Goal: Information Seeking & Learning: Learn about a topic

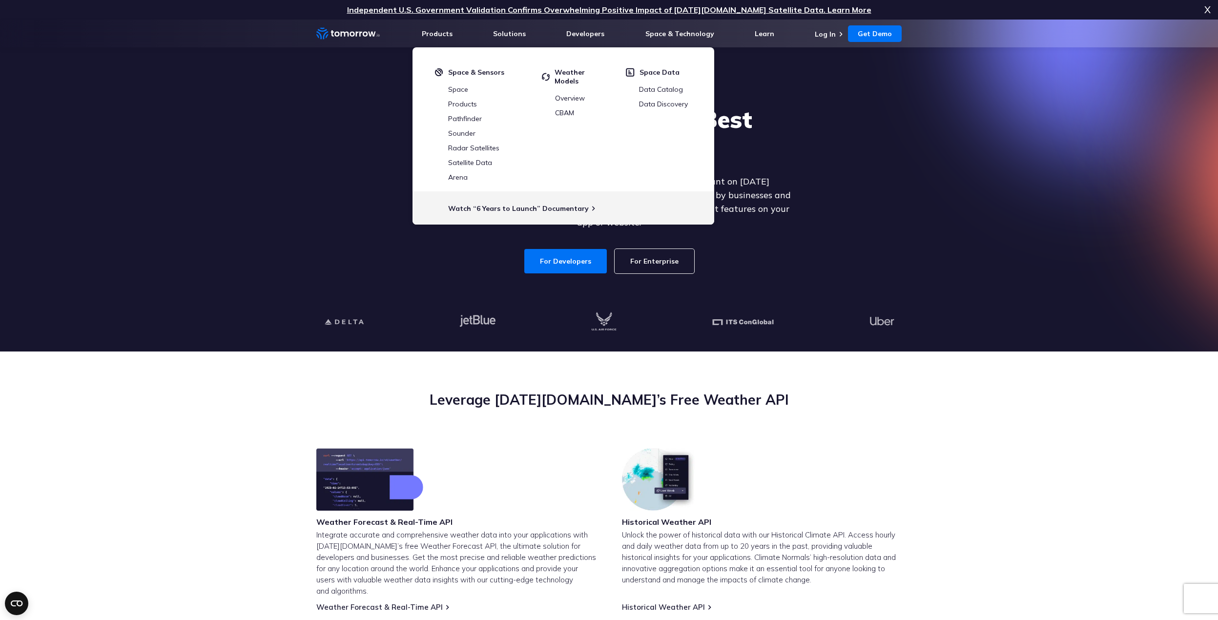
click at [210, 102] on section "Explore the World’s Best Weather API Get reliable and precise weather data thro…" at bounding box center [609, 186] width 1218 height 332
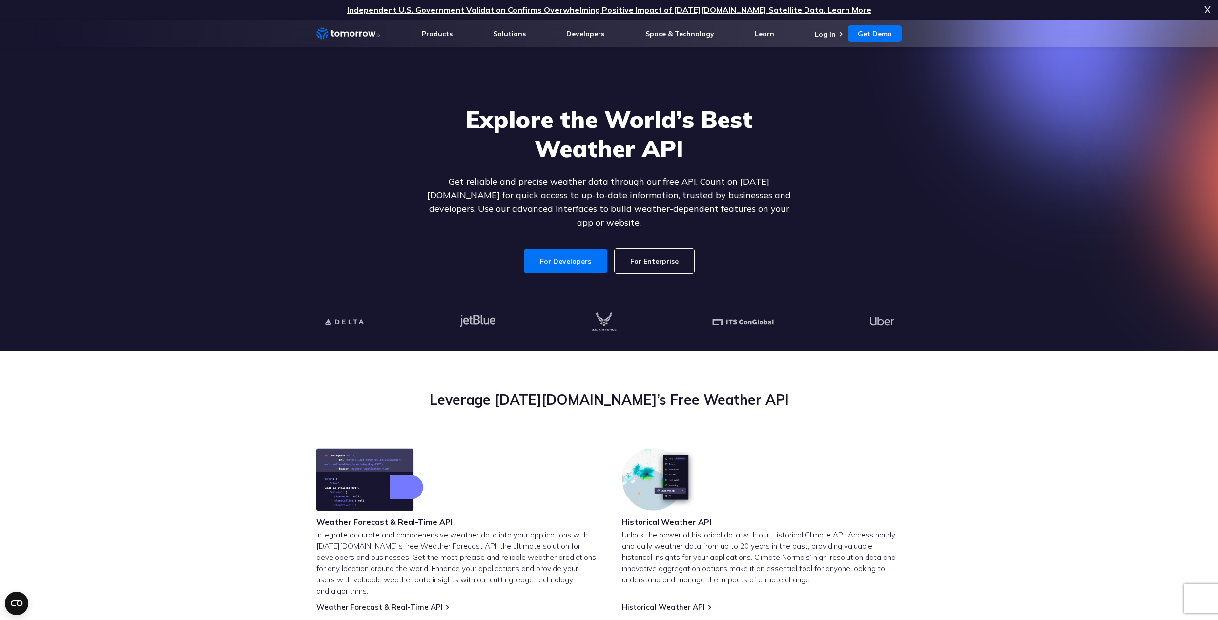
click at [333, 36] on icon "Home link" at bounding box center [331, 33] width 3 height 6
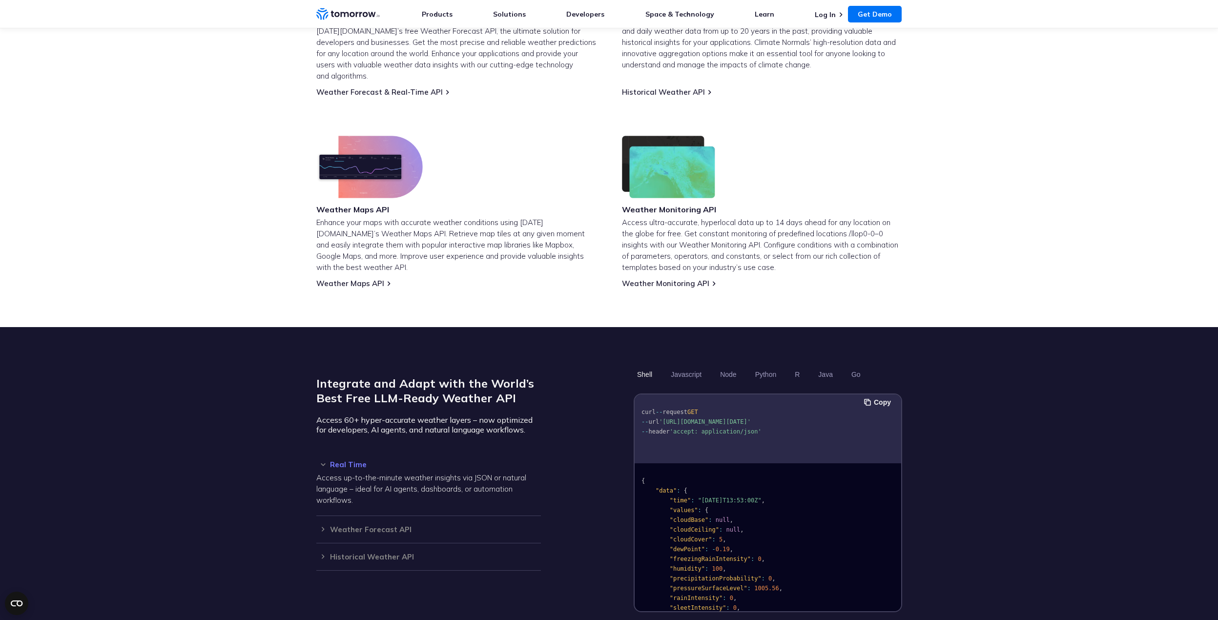
scroll to position [517, 0]
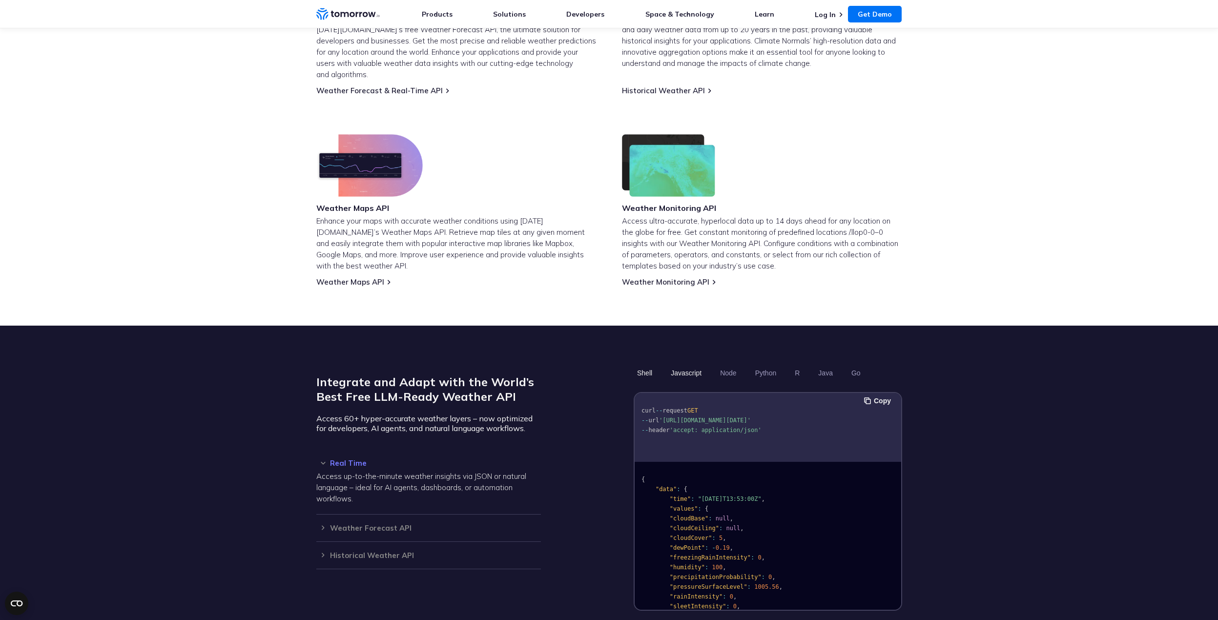
click at [682, 365] on button "Javascript" at bounding box center [686, 373] width 38 height 17
click at [739, 365] on button "Node" at bounding box center [728, 373] width 23 height 17
click at [881, 395] on button "Copy" at bounding box center [879, 400] width 30 height 11
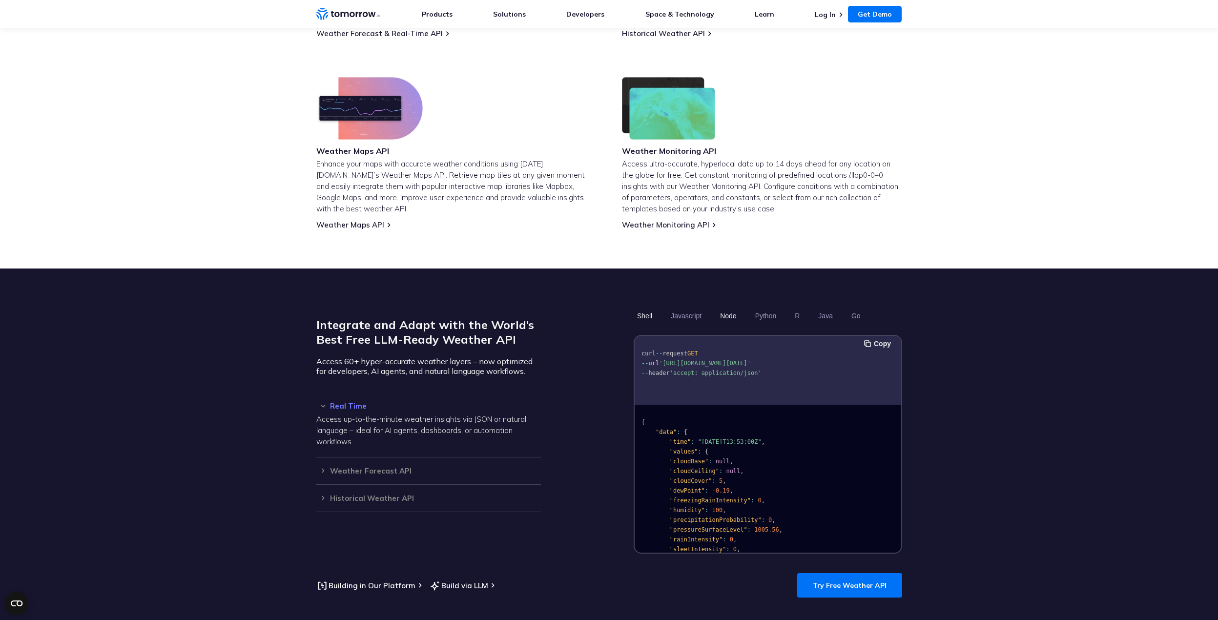
scroll to position [573, 0]
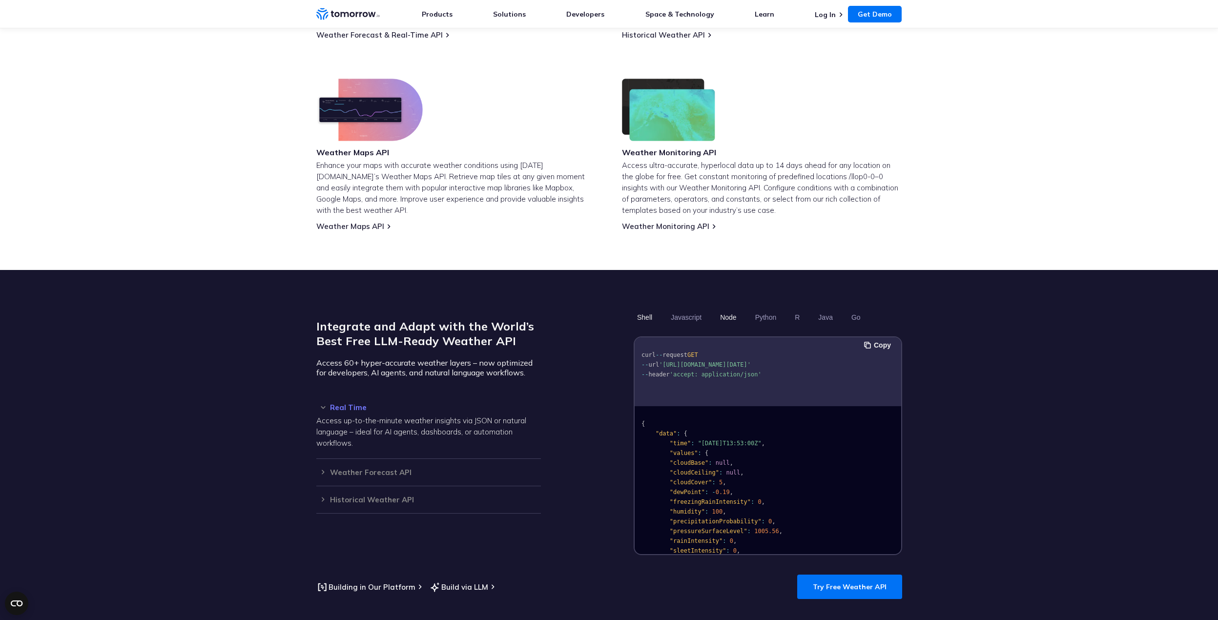
click at [730, 309] on button "Node" at bounding box center [728, 317] width 23 height 17
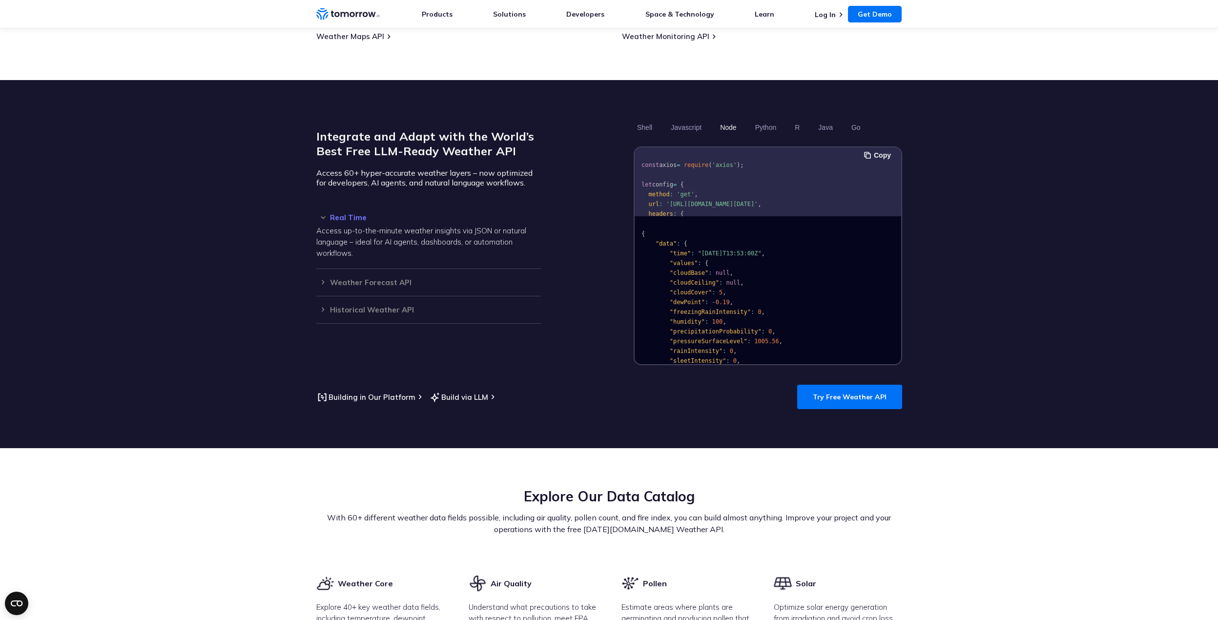
scroll to position [763, 0]
click at [806, 388] on link "Try Free Weather API" at bounding box center [849, 396] width 105 height 24
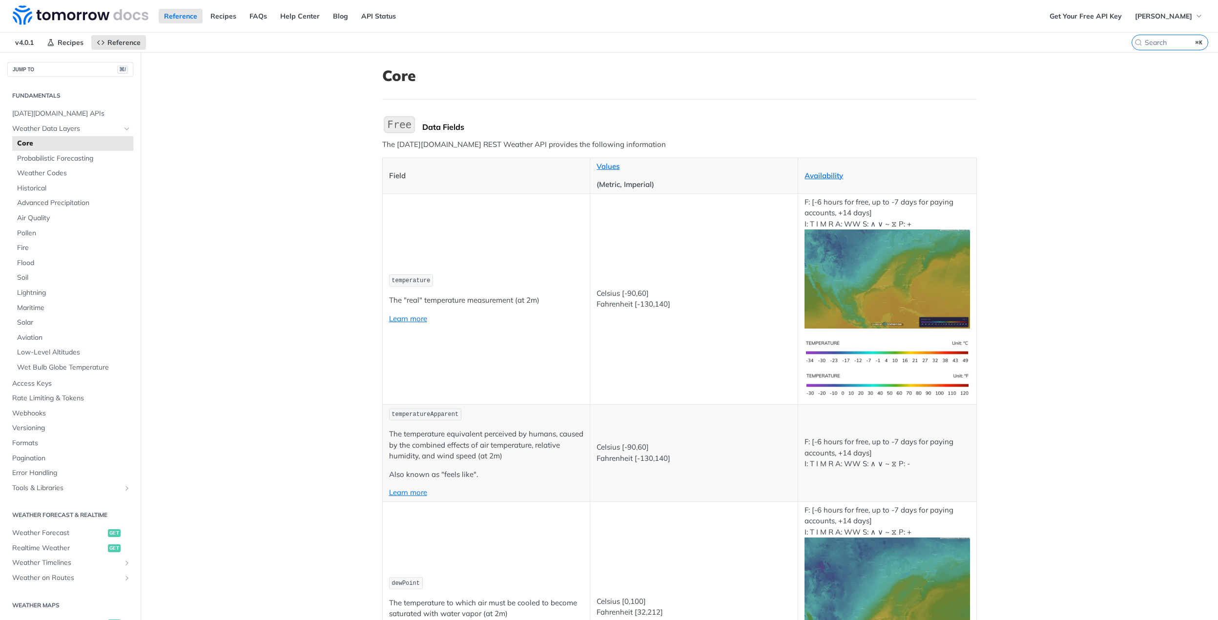
click at [866, 267] on img "Expand image" at bounding box center [886, 278] width 165 height 99
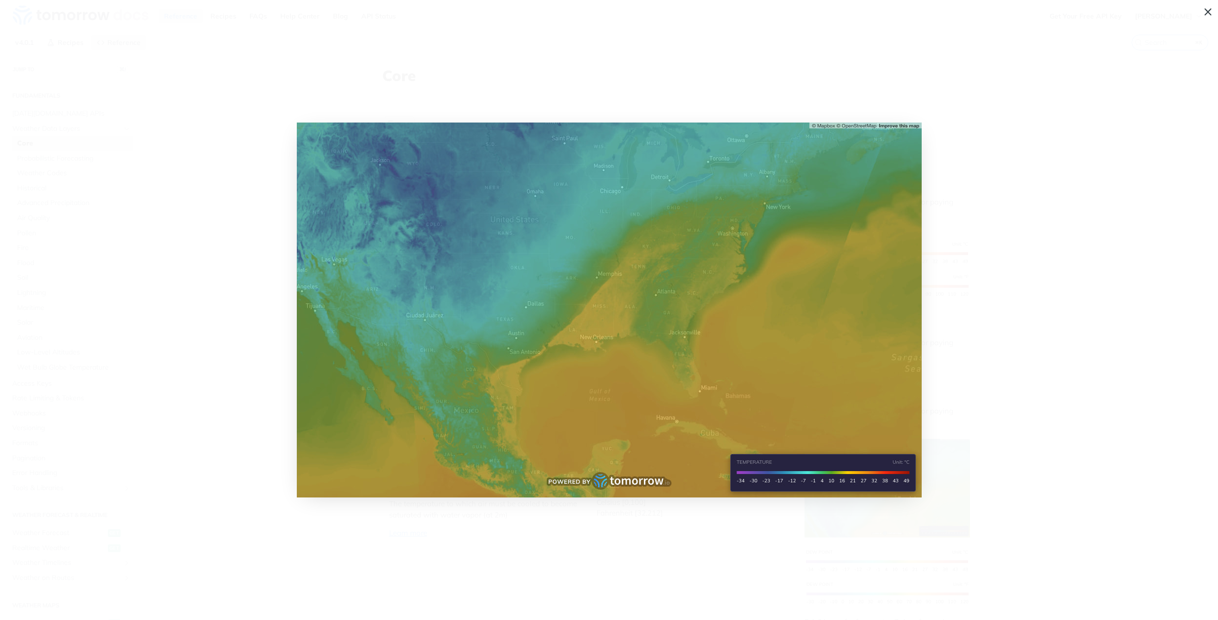
click at [583, 233] on img "Collapse image" at bounding box center [609, 310] width 625 height 375
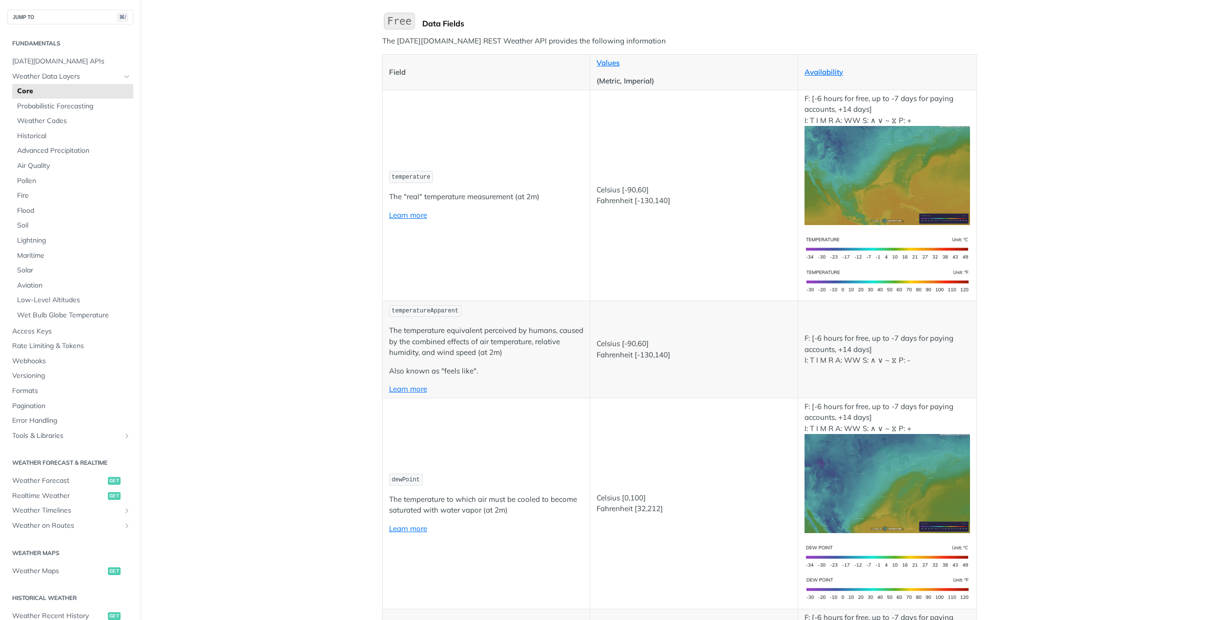
scroll to position [62, 0]
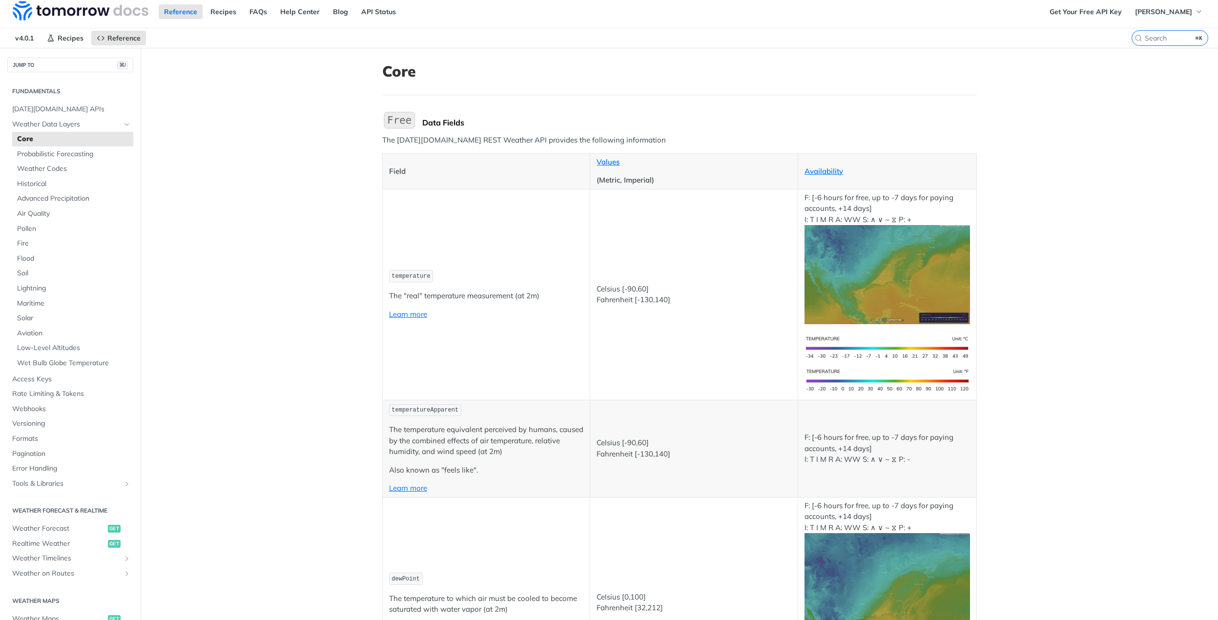
drag, startPoint x: 441, startPoint y: 276, endPoint x: 424, endPoint y: 276, distance: 16.6
click at [441, 276] on p "temperature" at bounding box center [486, 276] width 195 height 14
click at [414, 276] on span "temperature" at bounding box center [411, 275] width 39 height 7
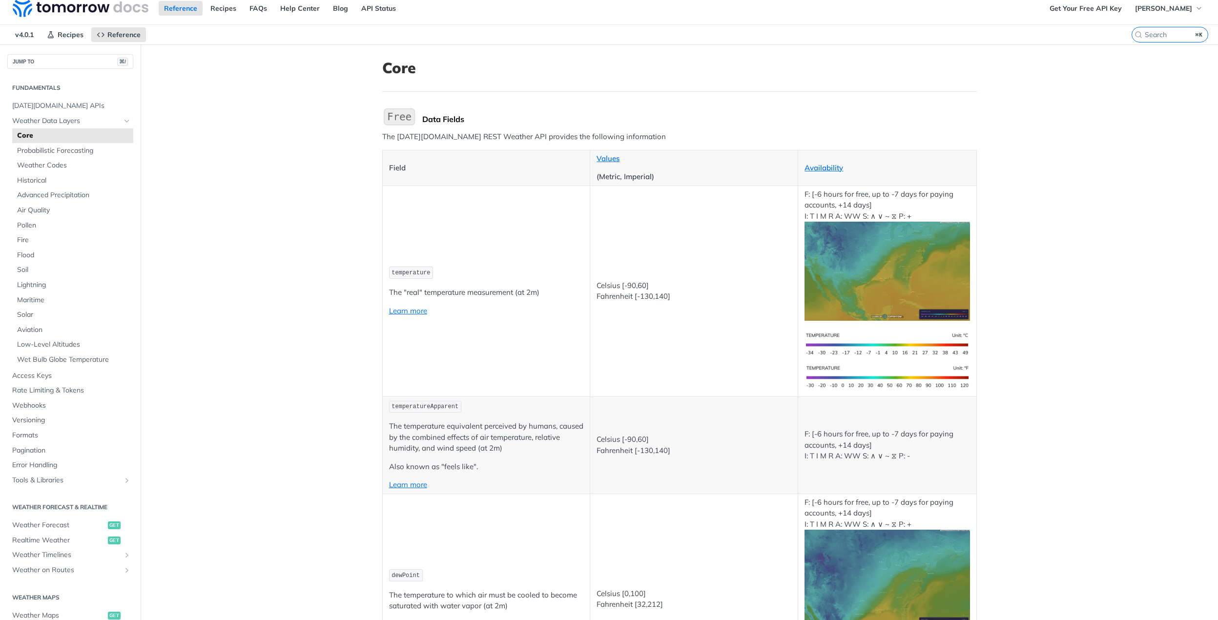
click at [429, 310] on p "Learn more" at bounding box center [486, 311] width 195 height 11
click at [418, 310] on link "Learn more" at bounding box center [408, 310] width 38 height 9
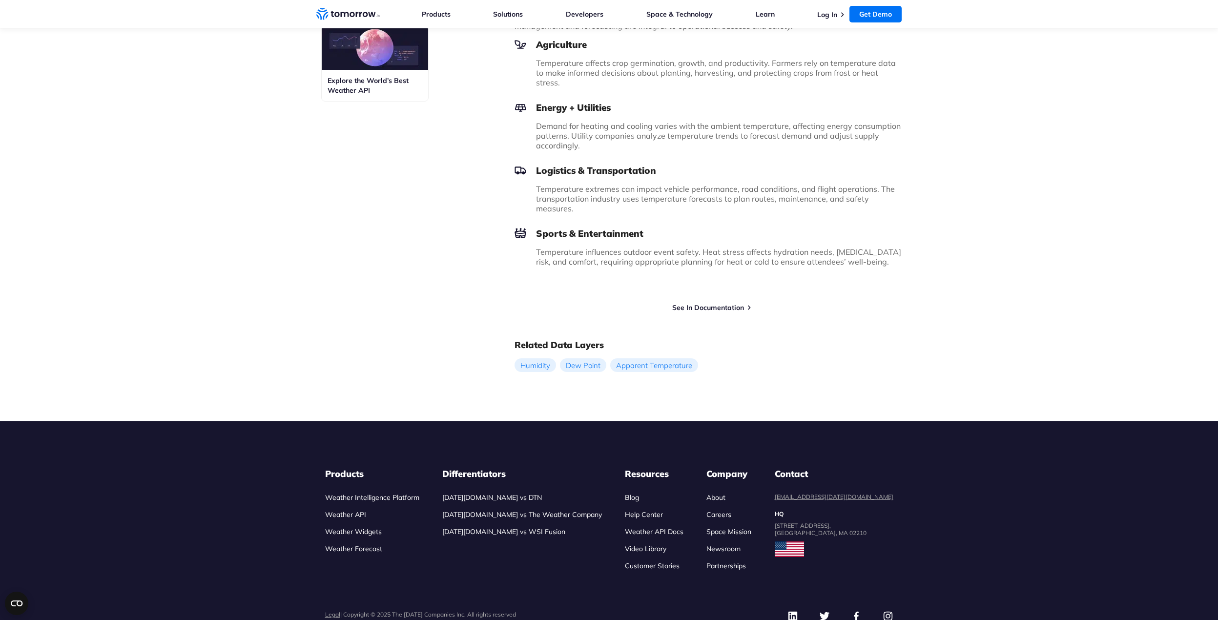
scroll to position [617, 0]
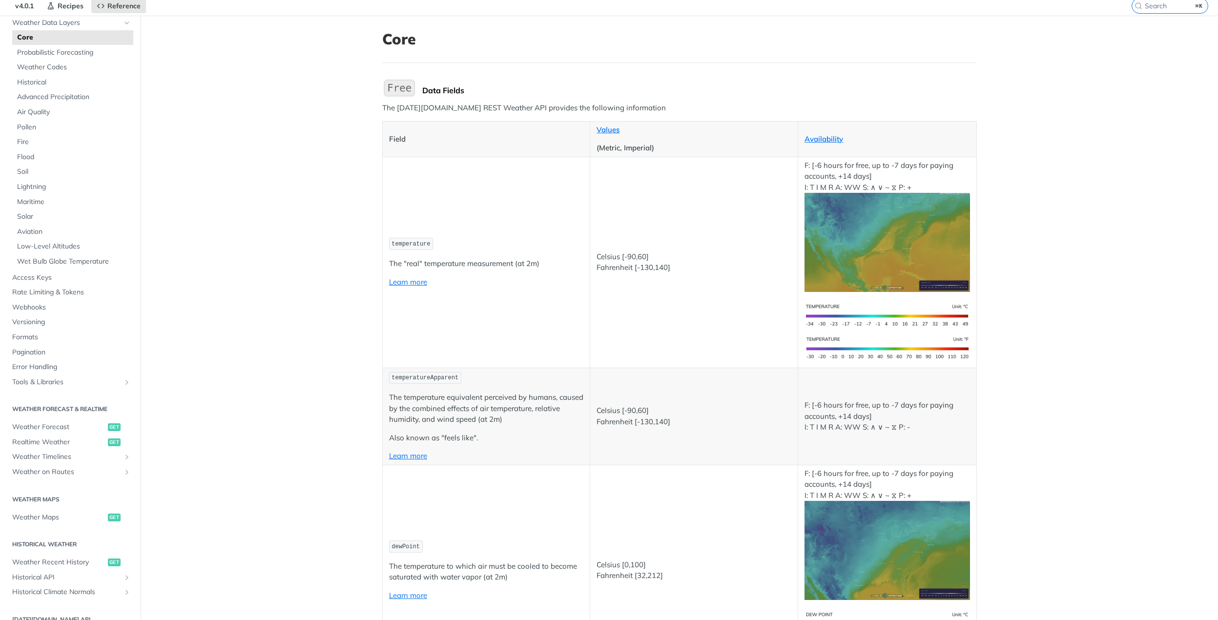
scroll to position [51, 0]
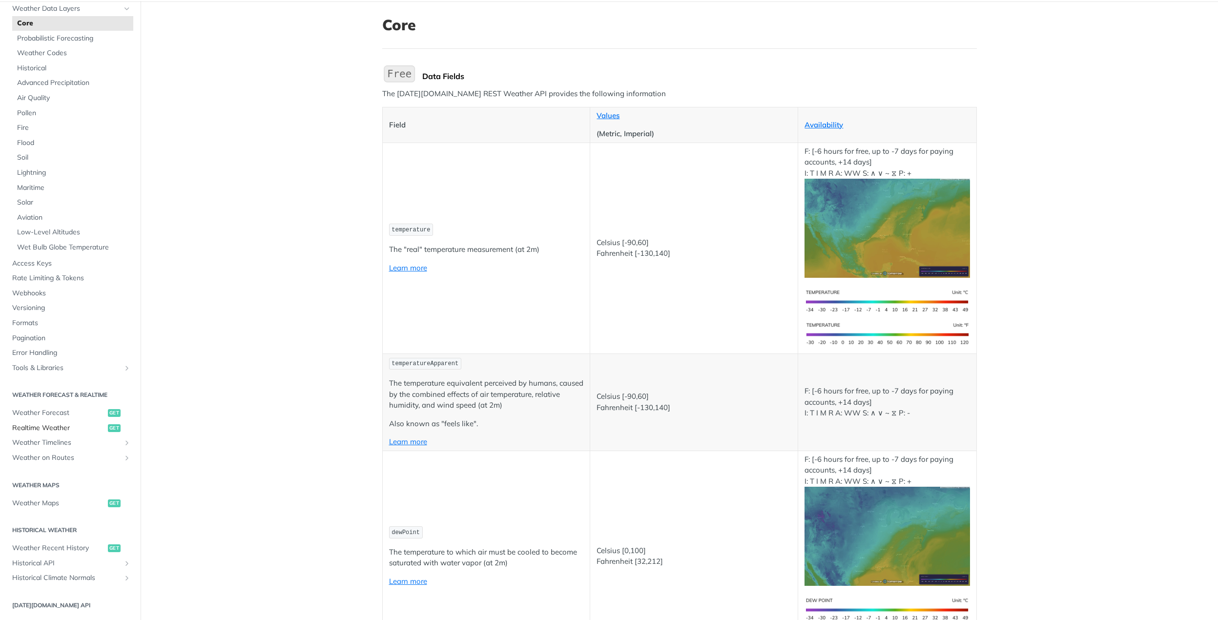
click at [54, 430] on span "Realtime Weather" at bounding box center [58, 428] width 93 height 10
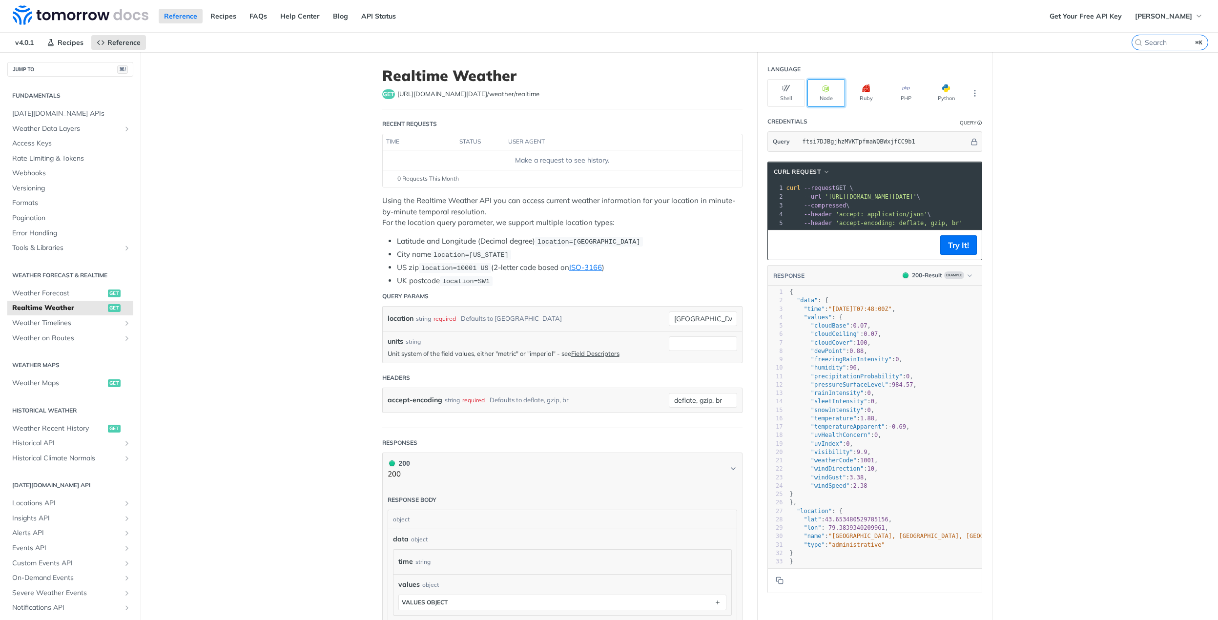
click at [826, 95] on button "Node" at bounding box center [826, 93] width 38 height 28
